Goal: Information Seeking & Learning: Learn about a topic

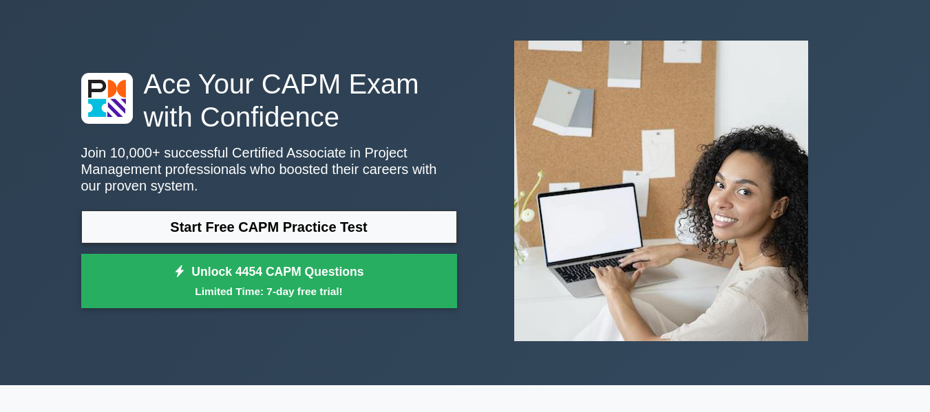
scroll to position [69, 0]
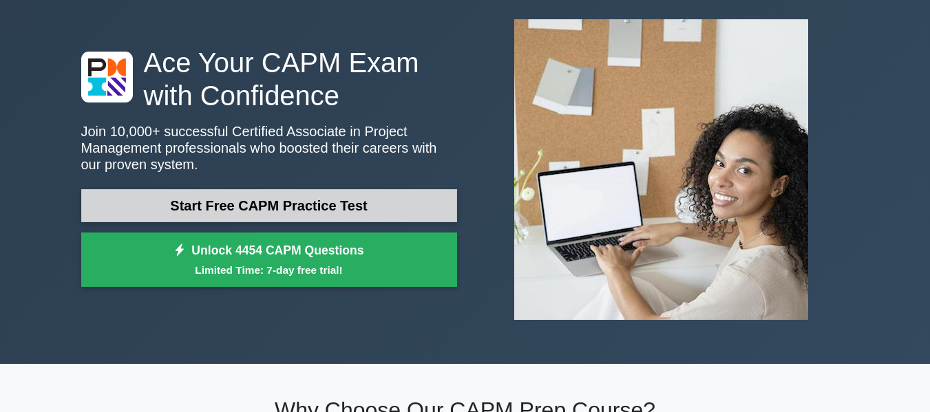
click at [288, 213] on link "Start Free CAPM Practice Test" at bounding box center [269, 205] width 376 height 33
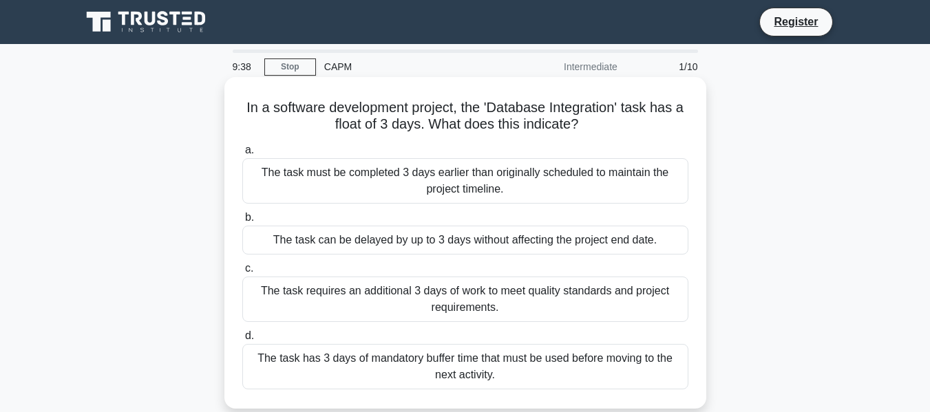
click at [345, 246] on div "The task can be delayed by up to 3 days without affecting the project end date." at bounding box center [465, 240] width 446 height 29
click at [242, 222] on input "b. The task can be delayed by up to 3 days without affecting the project end da…" at bounding box center [242, 217] width 0 height 9
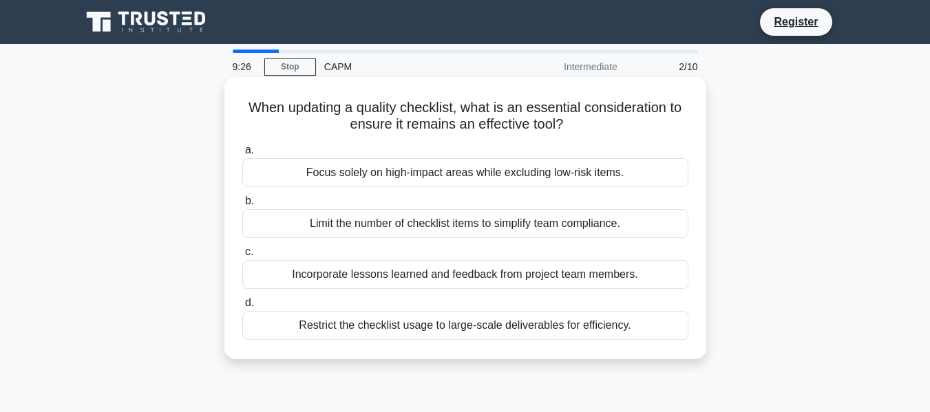
click at [343, 181] on div "Focus solely on high-impact areas while excluding low-risk items." at bounding box center [465, 172] width 446 height 29
click at [242, 155] on input "a. Focus solely on high-impact areas while excluding low-risk items." at bounding box center [242, 150] width 0 height 9
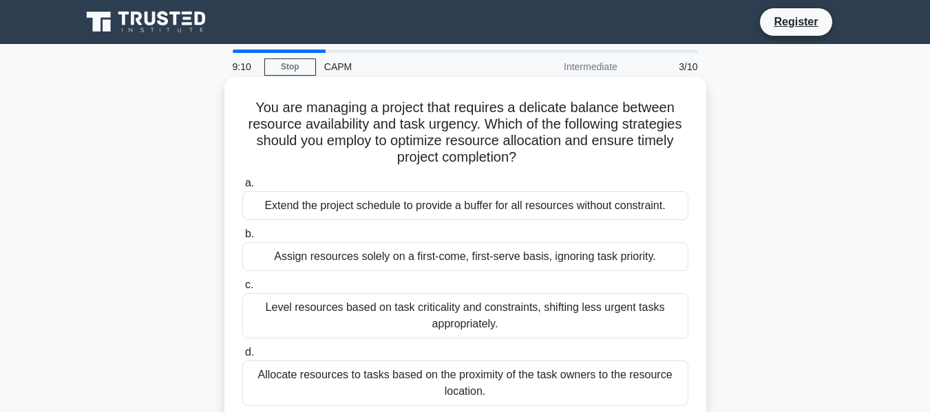
scroll to position [69, 0]
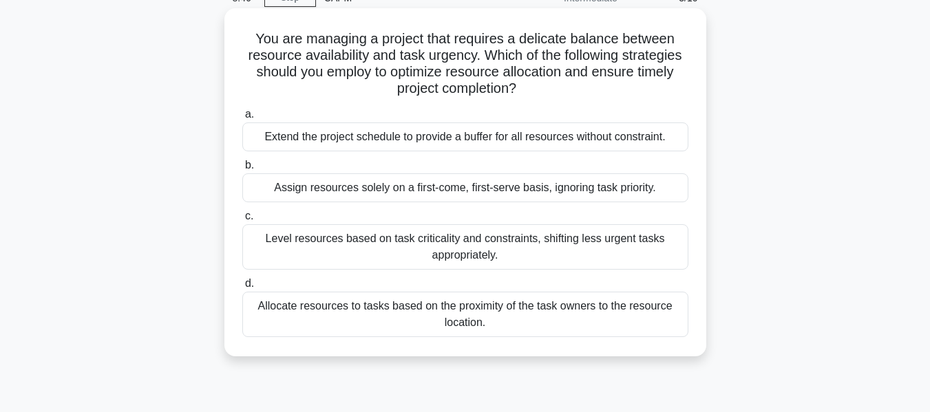
click at [464, 259] on div "Level resources based on task criticality and constraints, shifting less urgent…" at bounding box center [465, 246] width 446 height 45
click at [242, 221] on input "c. Level resources based on task criticality and constraints, shifting less urg…" at bounding box center [242, 216] width 0 height 9
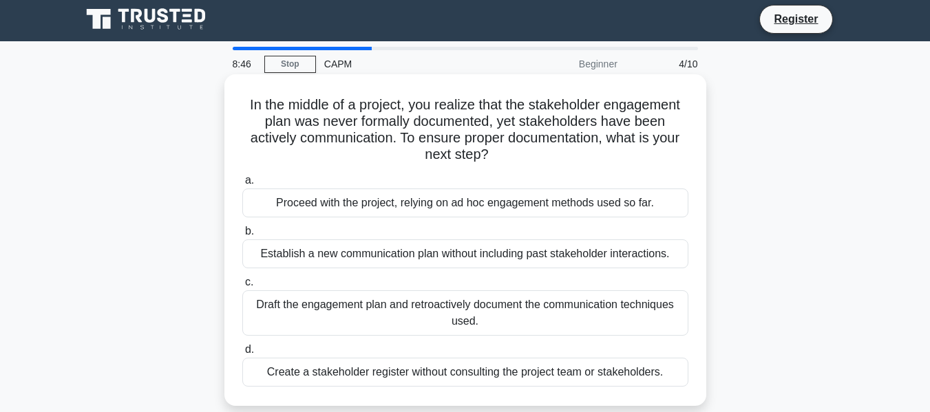
scroll to position [0, 0]
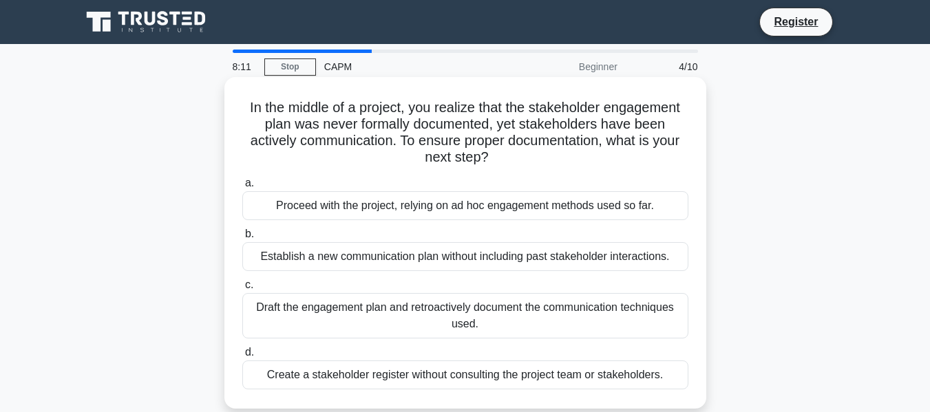
click at [317, 305] on div "Draft the engagement plan and retroactively document the communication techniqu…" at bounding box center [465, 315] width 446 height 45
click at [242, 290] on input "c. Draft the engagement plan and retroactively document the communication techn…" at bounding box center [242, 285] width 0 height 9
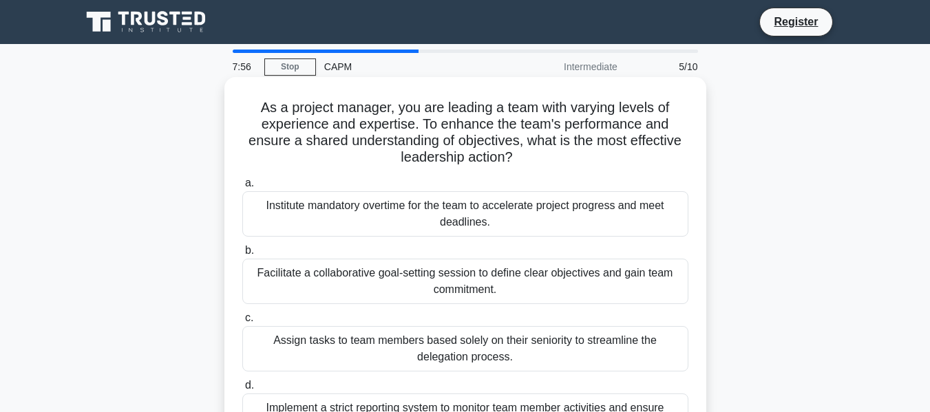
scroll to position [69, 0]
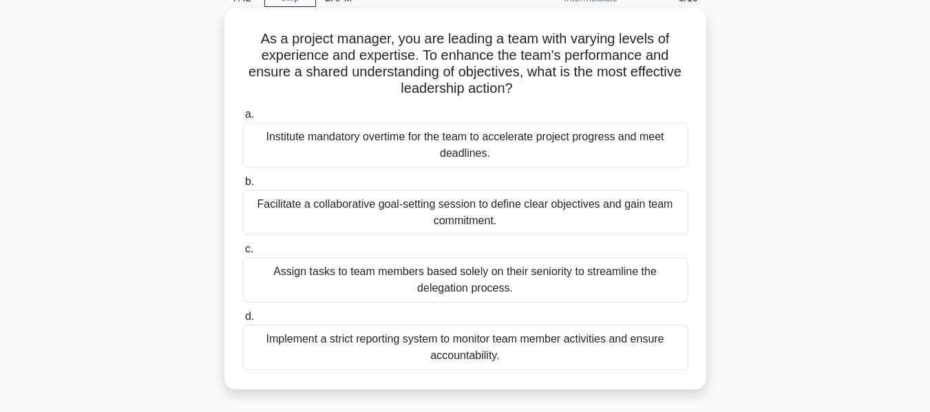
click at [257, 223] on div "Facilitate a collaborative goal-setting session to define clear objectives and …" at bounding box center [465, 212] width 446 height 45
click at [242, 186] on input "b. Facilitate a collaborative goal-setting session to define clear objectives a…" at bounding box center [242, 182] width 0 height 9
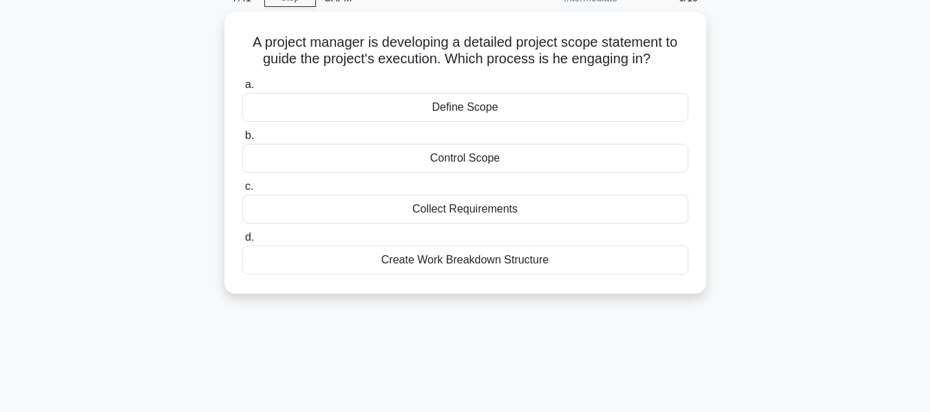
scroll to position [0, 0]
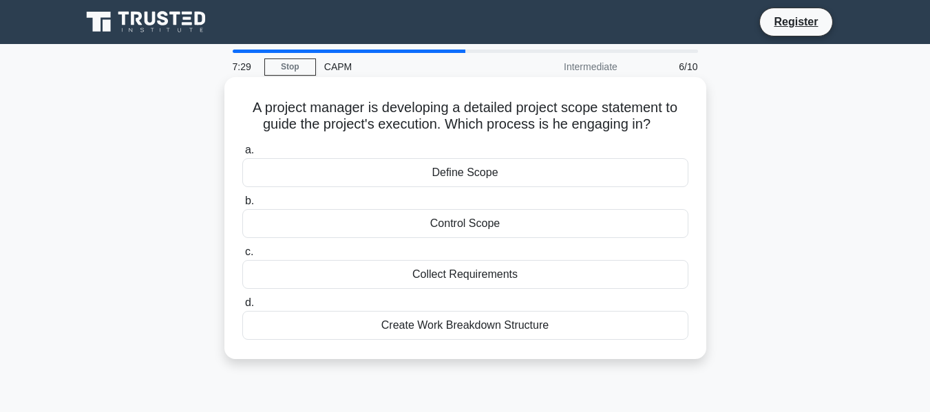
click at [450, 176] on div "Define Scope" at bounding box center [465, 172] width 446 height 29
click at [242, 155] on input "a. Define Scope" at bounding box center [242, 150] width 0 height 9
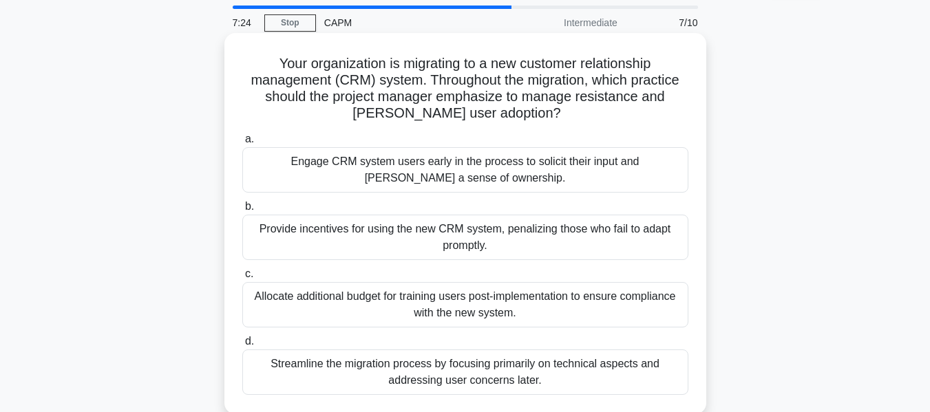
scroll to position [69, 0]
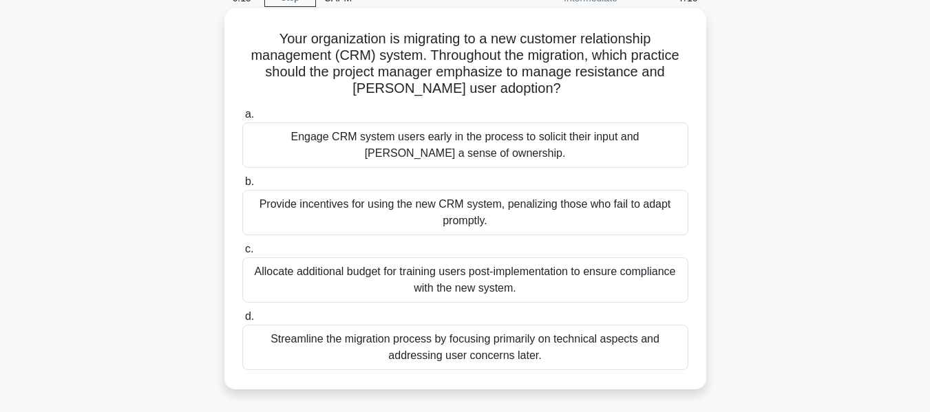
click at [357, 156] on div "Engage CRM system users early in the process to solicit their input and foster …" at bounding box center [465, 144] width 446 height 45
click at [242, 119] on input "a. Engage CRM system users early in the process to solicit their input and fost…" at bounding box center [242, 114] width 0 height 9
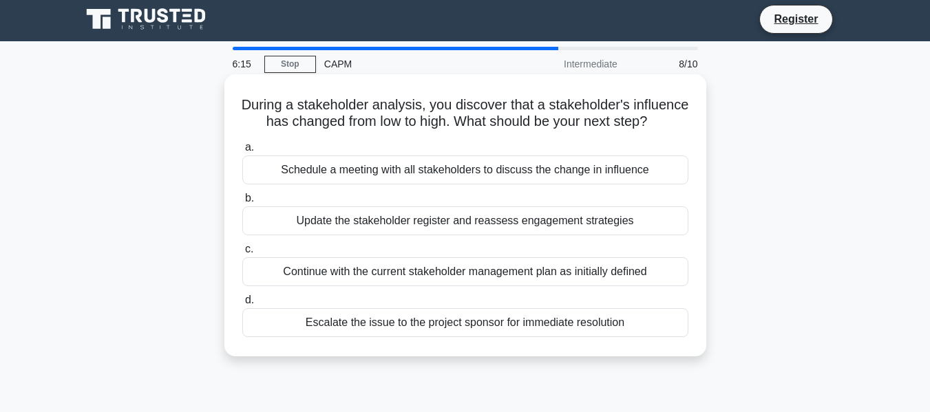
scroll to position [0, 0]
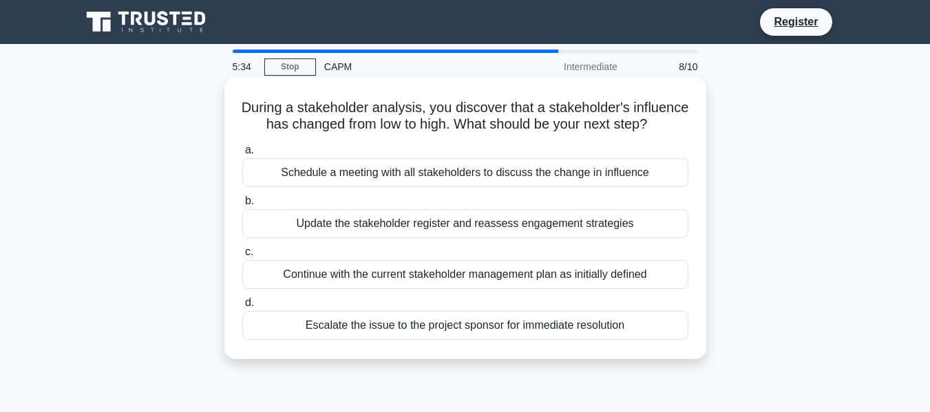
click at [322, 238] on div "Update the stakeholder register and reassess engagement strategies" at bounding box center [465, 223] width 446 height 29
click at [242, 206] on input "b. Update the stakeholder register and reassess engagement strategies" at bounding box center [242, 201] width 0 height 9
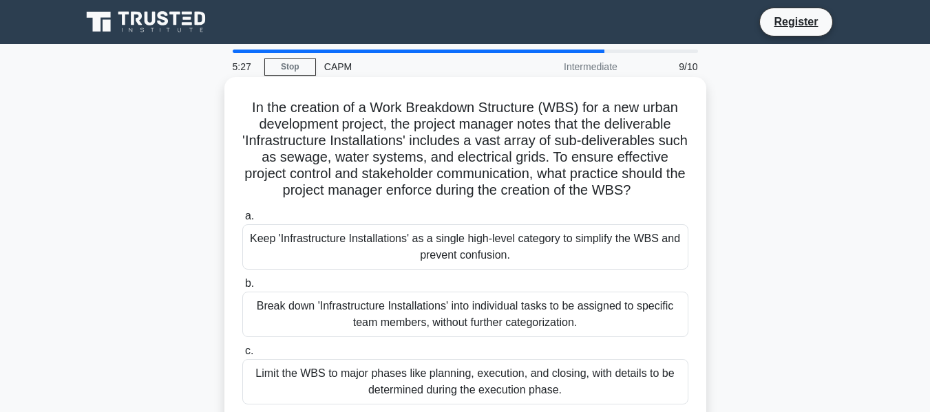
scroll to position [69, 0]
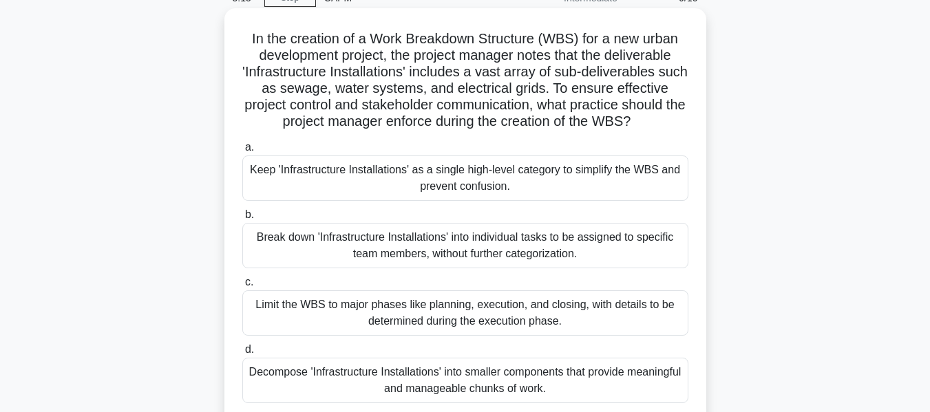
click at [369, 188] on div "Keep 'Infrastructure Installations' as a single high-level category to simplify…" at bounding box center [465, 177] width 446 height 45
click at [242, 152] on input "a. Keep 'Infrastructure Installations' as a single high-level category to simpl…" at bounding box center [242, 147] width 0 height 9
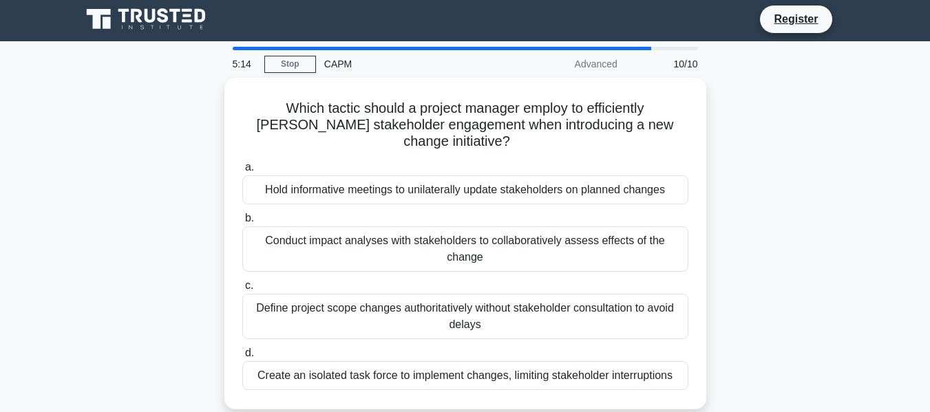
scroll to position [0, 0]
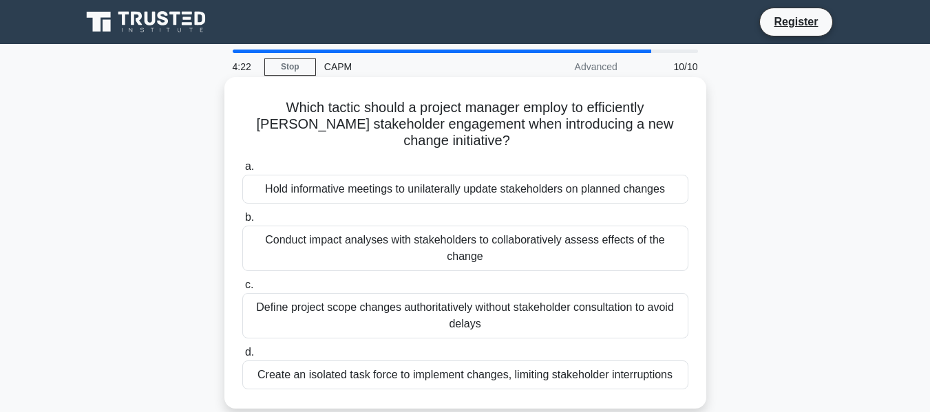
click at [416, 175] on div "Hold informative meetings to unilaterally update stakeholders on planned changes" at bounding box center [465, 189] width 446 height 29
click at [242, 167] on input "a. Hold informative meetings to unilaterally update stakeholders on planned cha…" at bounding box center [242, 166] width 0 height 9
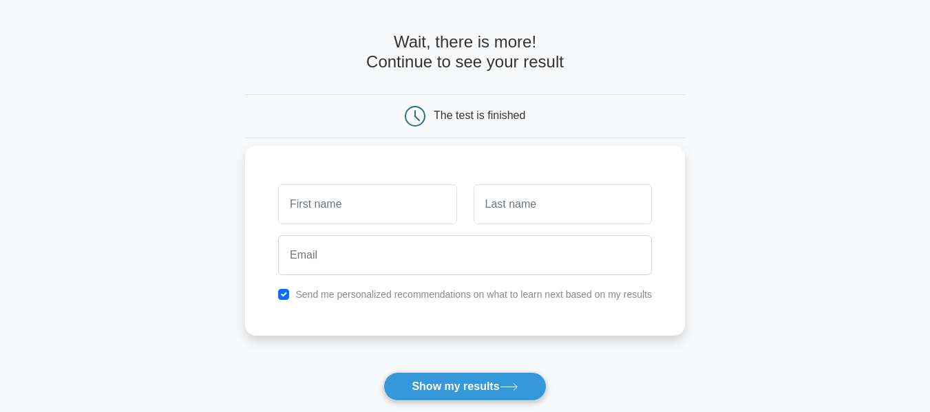
scroll to position [69, 0]
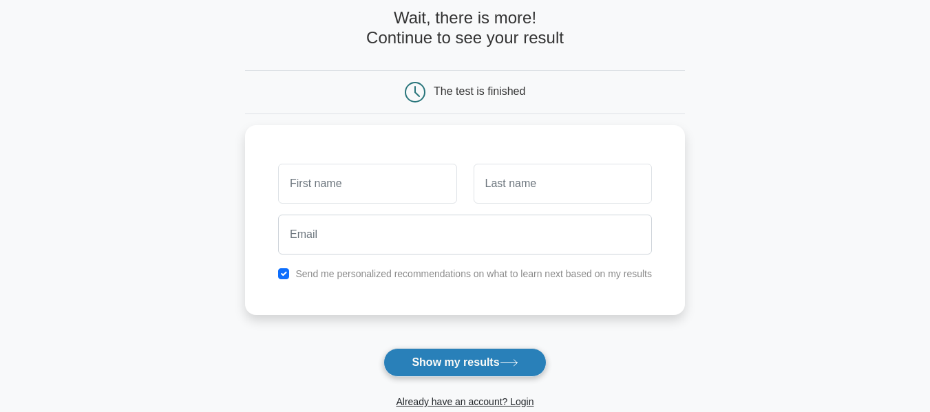
click at [443, 358] on button "Show my results" at bounding box center [464, 362] width 162 height 29
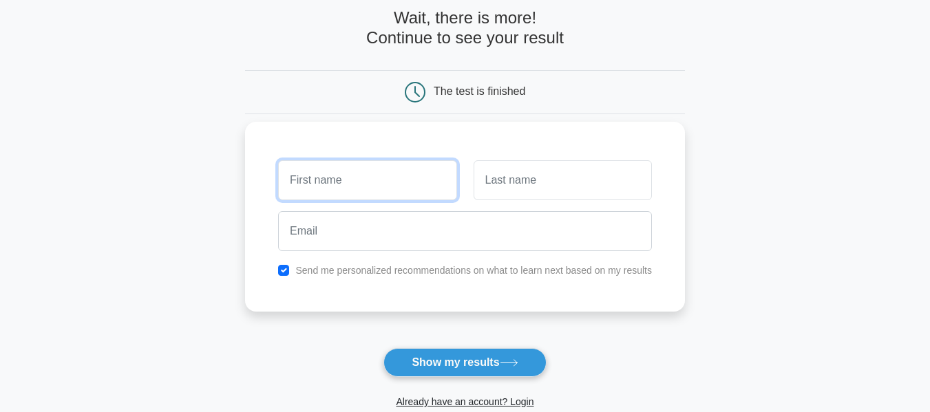
click at [398, 185] on input "text" at bounding box center [367, 180] width 178 height 40
type input "Annastia"
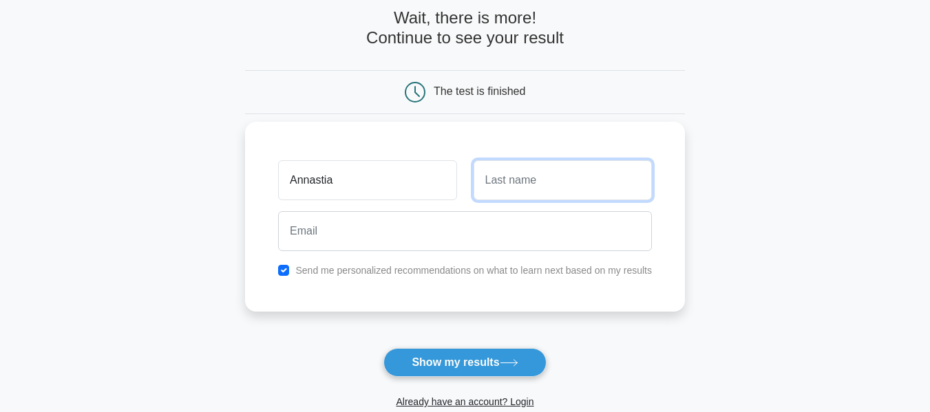
click at [535, 195] on input "text" at bounding box center [562, 180] width 178 height 40
type input "Simon"
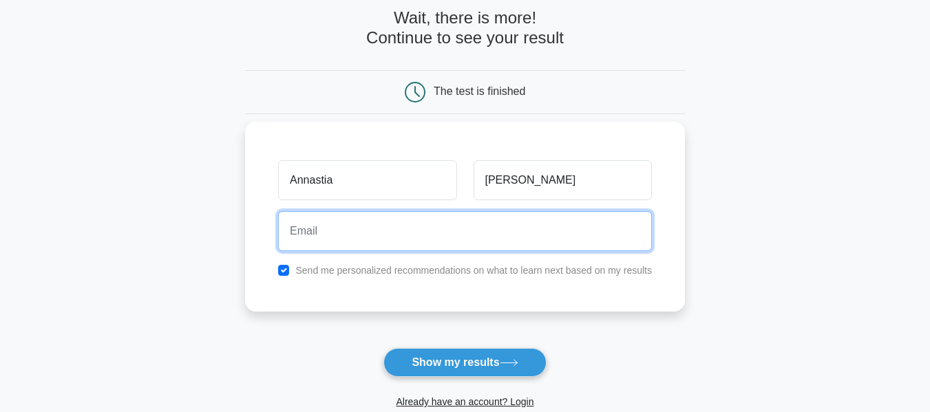
click at [504, 244] on input "email" at bounding box center [465, 231] width 374 height 40
type input "nequettaobsc@gmail.com"
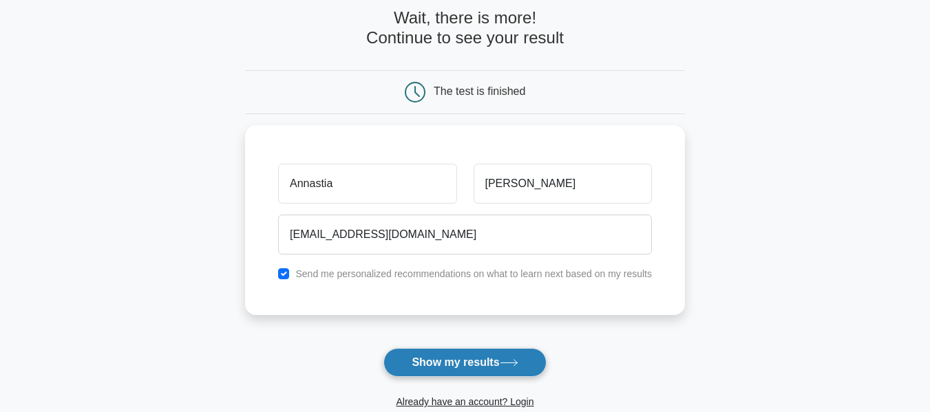
click at [491, 361] on button "Show my results" at bounding box center [464, 362] width 162 height 29
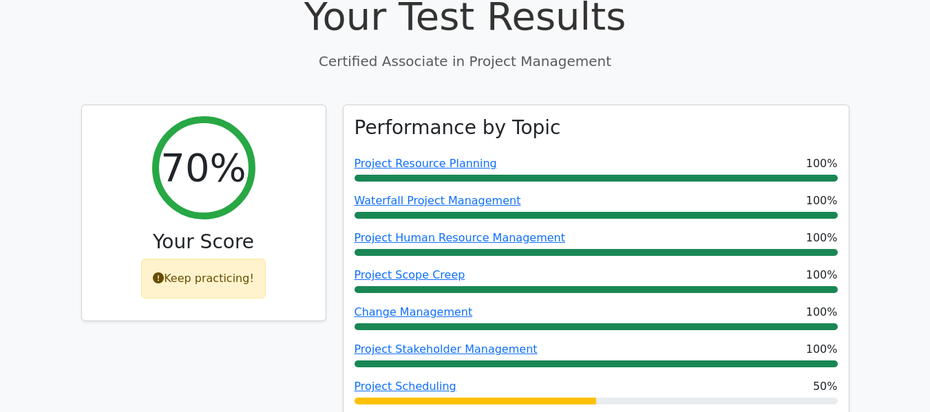
scroll to position [550, 0]
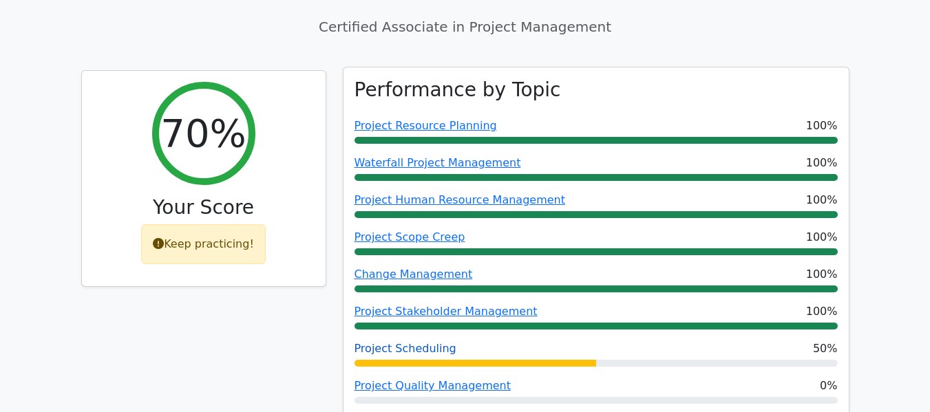
click at [400, 342] on link "Project Scheduling" at bounding box center [405, 348] width 102 height 13
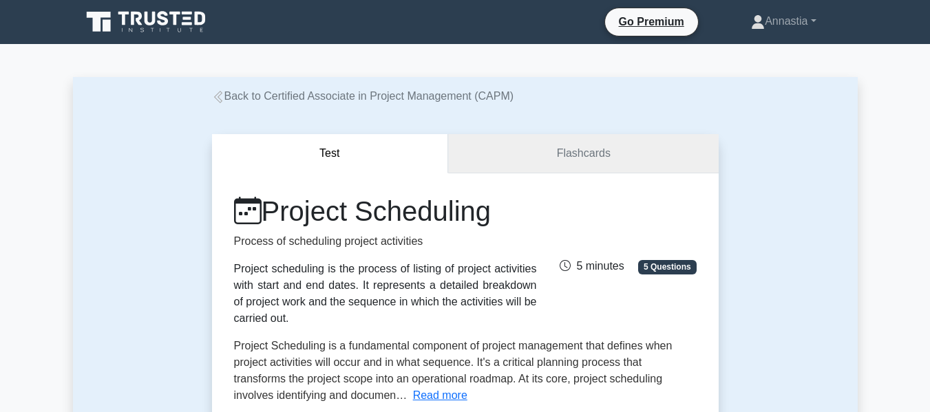
click at [473, 149] on link "Flashcards" at bounding box center [583, 153] width 270 height 39
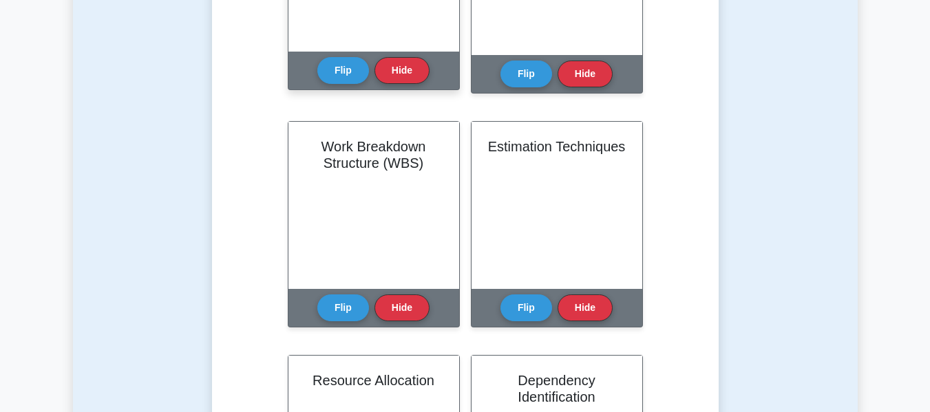
scroll to position [482, 0]
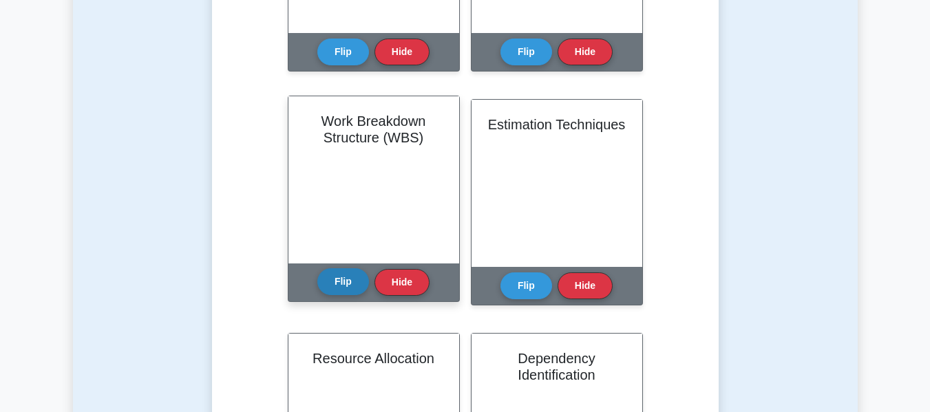
click at [351, 284] on button "Flip" at bounding box center [343, 281] width 52 height 27
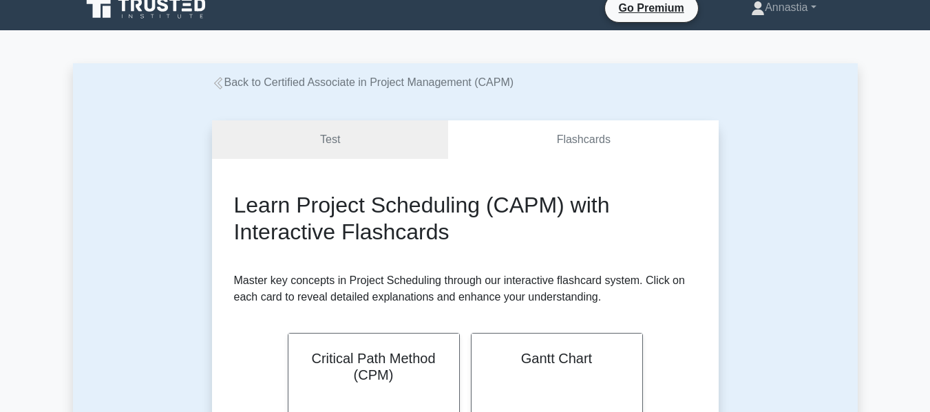
scroll to position [0, 0]
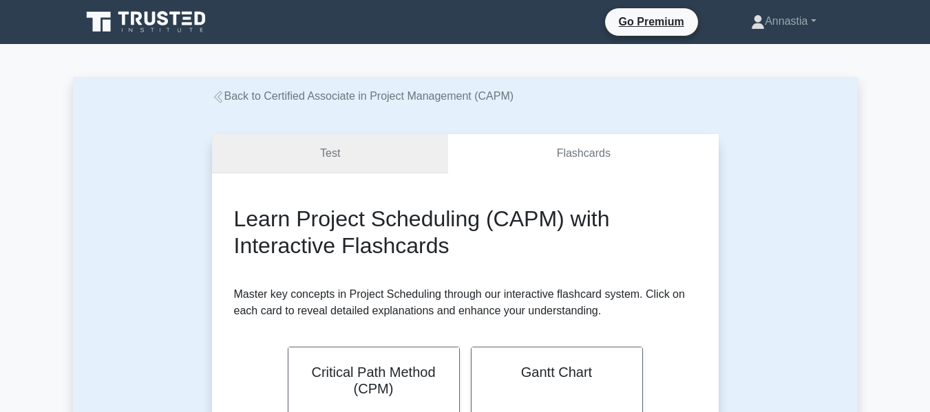
click at [352, 169] on link "Test" at bounding box center [330, 153] width 237 height 39
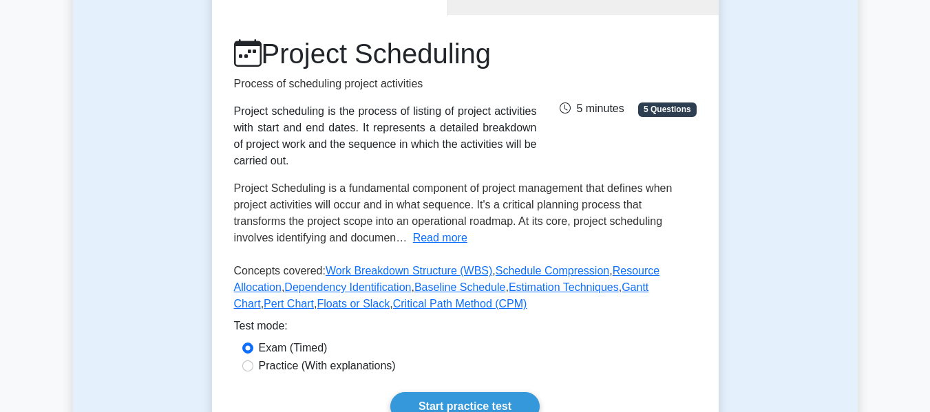
scroll to position [138, 0]
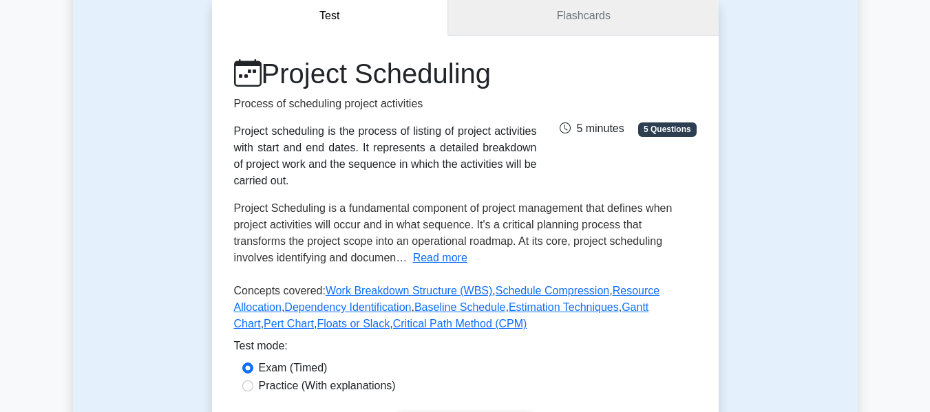
click at [594, 23] on link "Flashcards" at bounding box center [583, 16] width 270 height 39
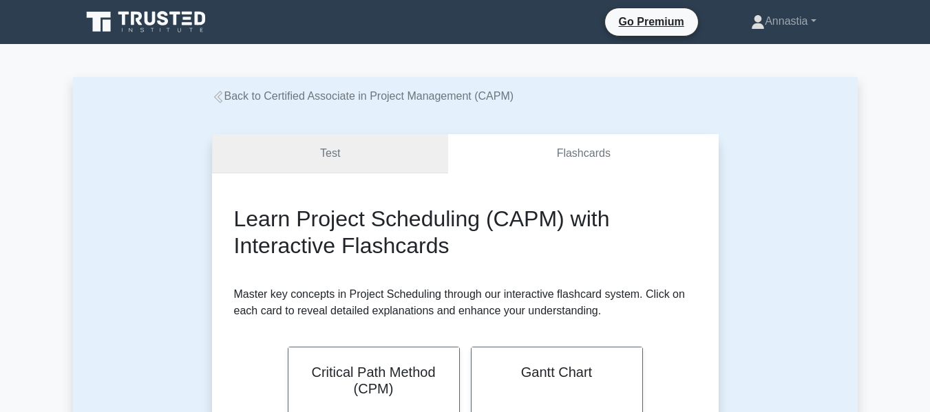
click at [390, 171] on link "Test" at bounding box center [330, 153] width 237 height 39
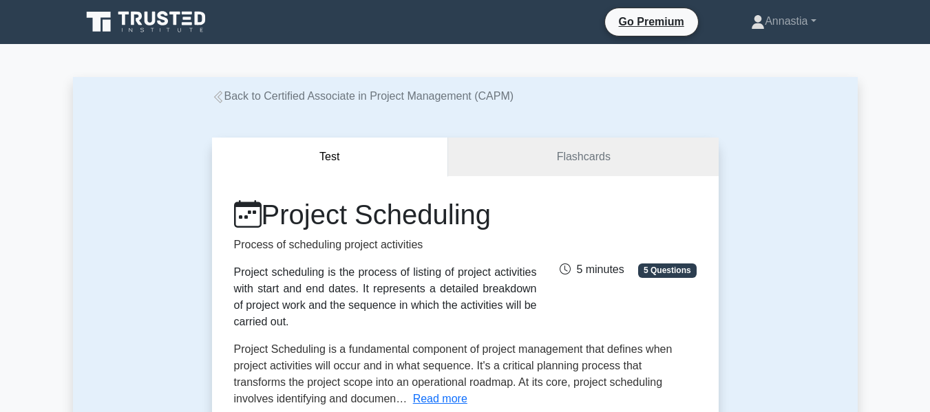
click at [223, 98] on icon at bounding box center [218, 97] width 12 height 12
